Goal: Information Seeking & Learning: Learn about a topic

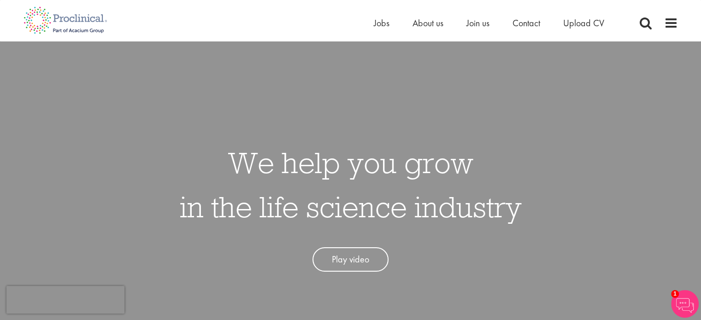
click at [308, 25] on div "Home Jobs About us Join us Contact Upload CV" at bounding box center [347, 17] width 661 height 35
click at [671, 26] on span at bounding box center [671, 23] width 14 height 14
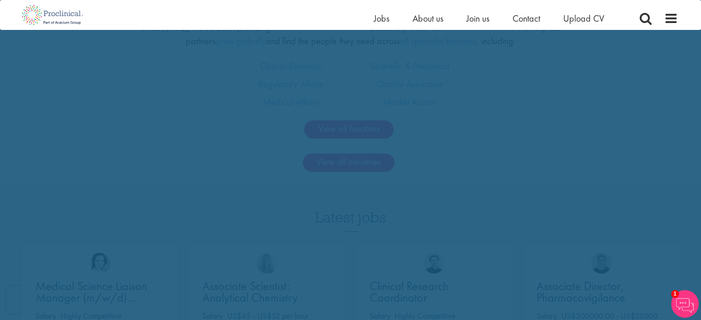
scroll to position [593, 0]
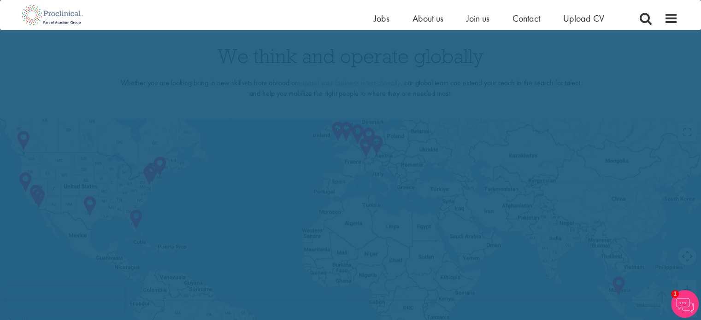
scroll to position [1920, 0]
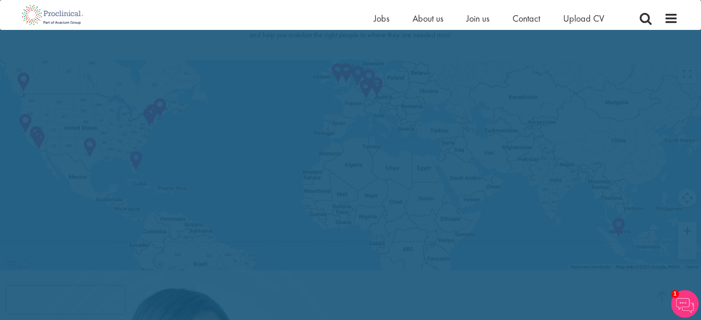
click at [178, 16] on div "Home Jobs About us Join us Contact Upload CV" at bounding box center [347, 15] width 661 height 30
click at [376, 19] on span "Jobs" at bounding box center [382, 18] width 16 height 12
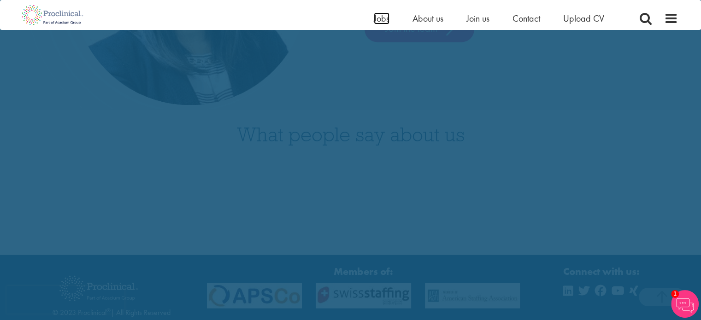
scroll to position [2403, 0]
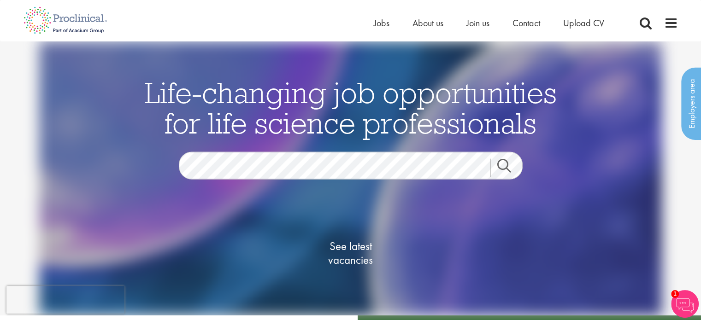
drag, startPoint x: 188, startPoint y: 20, endPoint x: 179, endPoint y: 12, distance: 11.7
click at [179, 12] on div "Home Jobs About us Join us Contact Upload CV" at bounding box center [347, 17] width 661 height 35
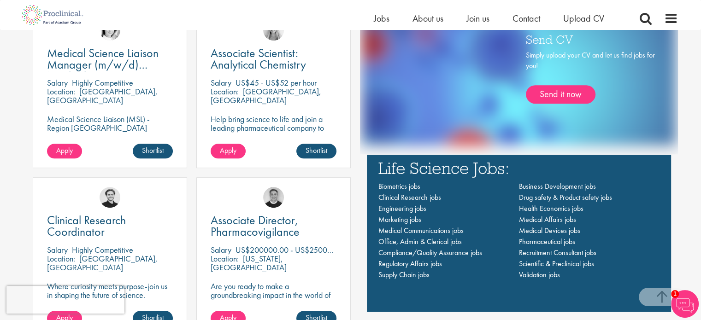
scroll to position [586, 0]
click at [6, 80] on div "Life-changing job opportunities for life science professionals Jobs Search See …" at bounding box center [350, 263] width 701 height 1638
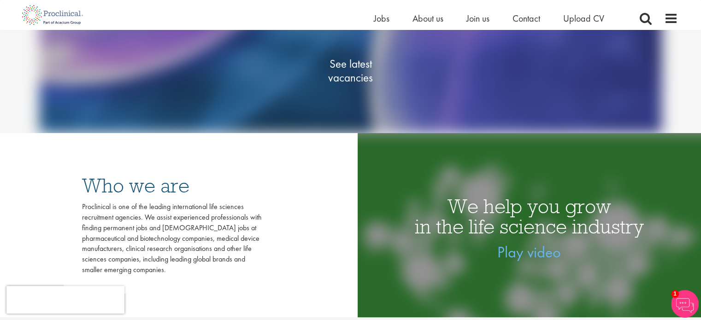
scroll to position [0, 0]
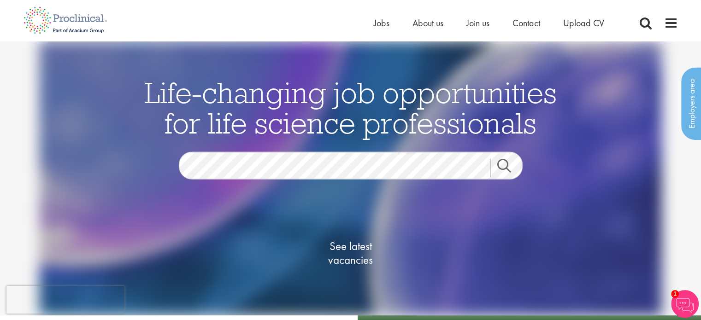
click at [226, 18] on div "Home Jobs About us Join us Contact Upload CV" at bounding box center [347, 17] width 661 height 35
click at [588, 19] on span "Upload CV" at bounding box center [583, 23] width 41 height 12
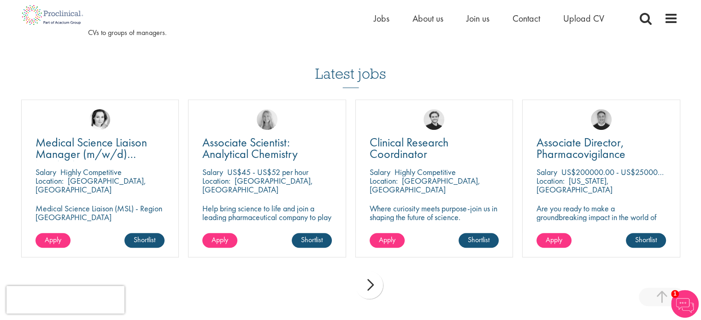
scroll to position [606, 0]
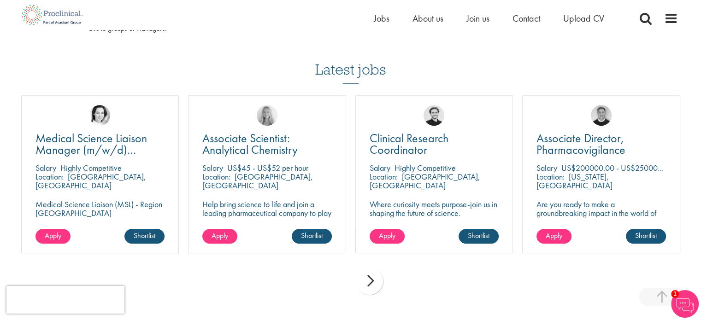
click at [369, 70] on h3 "Latest jobs" at bounding box center [350, 61] width 71 height 45
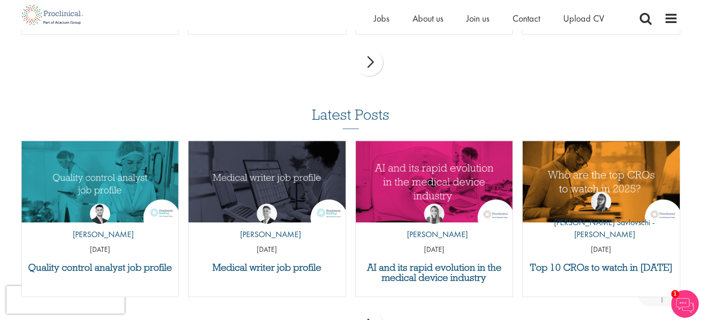
scroll to position [836, 0]
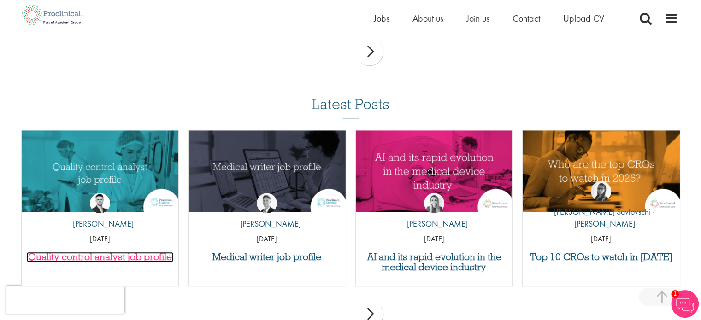
click at [110, 257] on h3 "Quality control analyst job profile" at bounding box center [100, 257] width 148 height 10
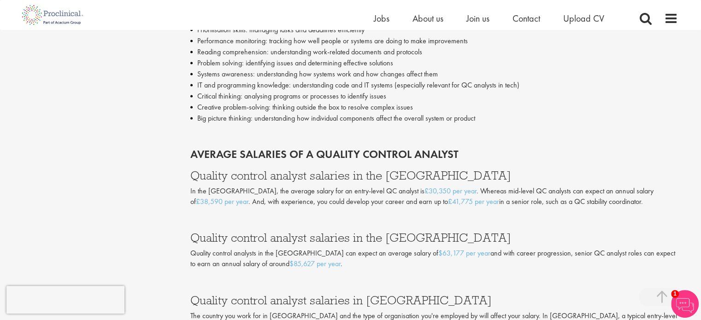
scroll to position [1484, 0]
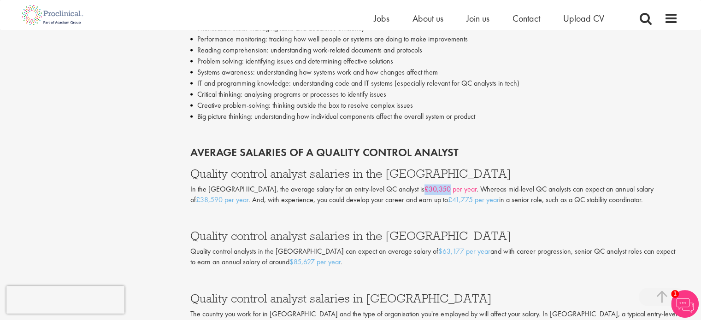
drag, startPoint x: 365, startPoint y: 190, endPoint x: 393, endPoint y: 187, distance: 27.8
click at [393, 187] on p "In the UK, the average salary for an entry-level QC analyst is £30,350 per year…" at bounding box center [434, 194] width 488 height 21
copy link "£30,350"
click at [430, 278] on p at bounding box center [434, 277] width 488 height 11
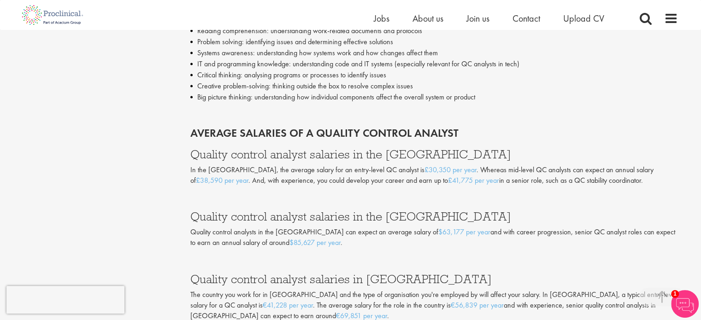
scroll to position [1504, 0]
drag, startPoint x: 379, startPoint y: 230, endPoint x: 407, endPoint y: 231, distance: 28.1
click at [407, 231] on p "Quality control analysts in the US can expect an average salary of $63,177 per …" at bounding box center [434, 236] width 488 height 21
copy p "$63,177"
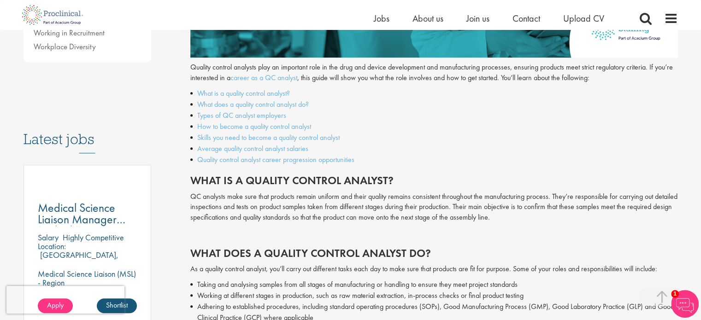
scroll to position [387, 0]
